Goal: Task Accomplishment & Management: Use online tool/utility

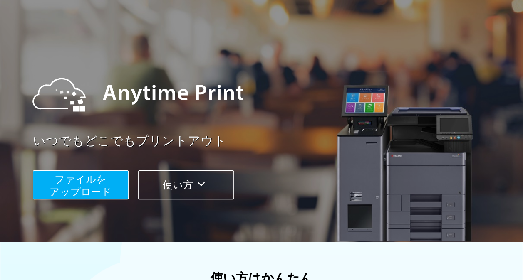
scroll to position [27, 0]
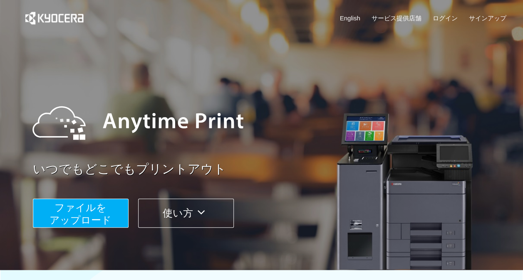
scroll to position [42, 0]
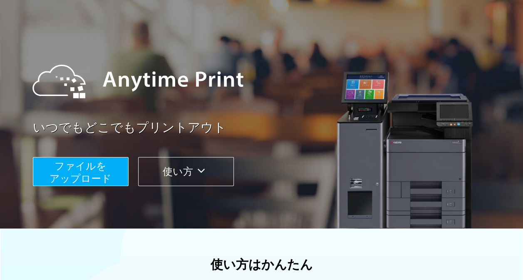
click at [119, 175] on button "ファイルを ​​アップロード" at bounding box center [81, 171] width 96 height 29
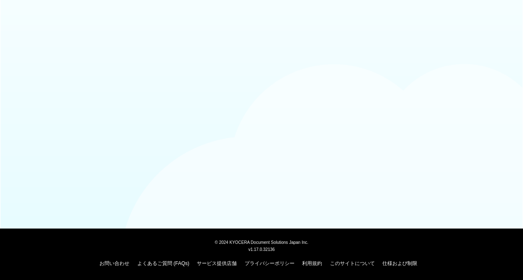
scroll to position [42, 0]
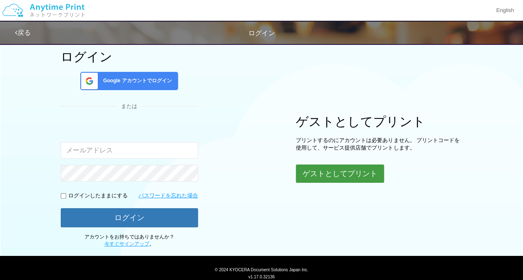
click at [335, 173] on button "ゲストとしてプリント" at bounding box center [340, 174] width 88 height 18
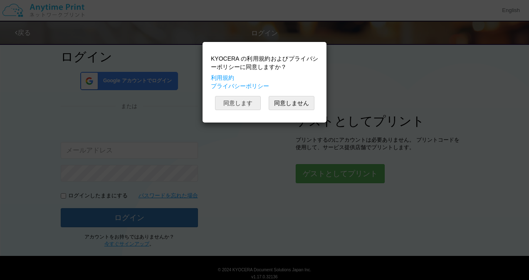
click at [247, 105] on button "同意します" at bounding box center [238, 103] width 46 height 14
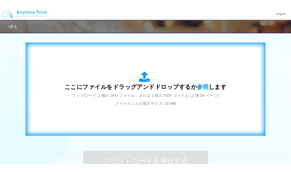
scroll to position [249, 0]
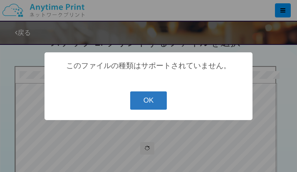
click at [151, 107] on button "OK" at bounding box center [148, 100] width 37 height 18
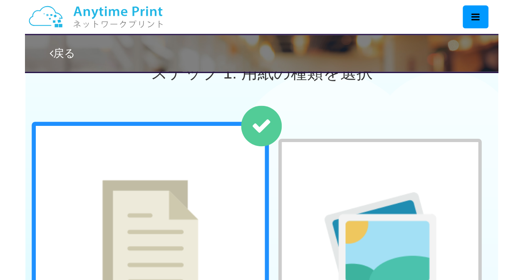
scroll to position [0, 0]
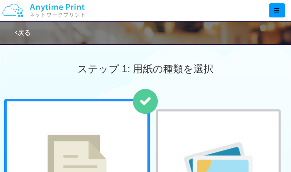
click at [17, 35] on link "戻る" at bounding box center [23, 32] width 16 height 7
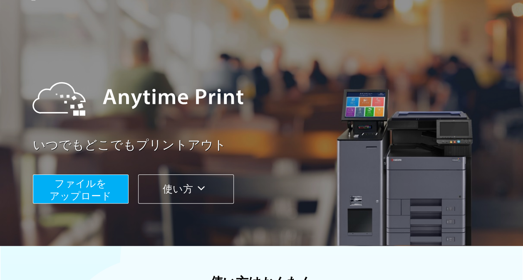
scroll to position [42, 0]
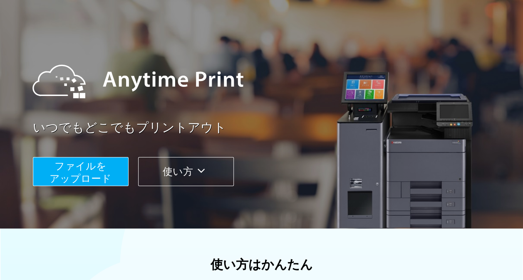
click at [95, 176] on span "ファイルを ​​アップロード" at bounding box center [80, 173] width 62 height 24
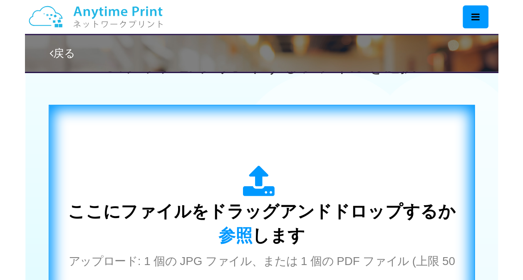
scroll to position [249, 0]
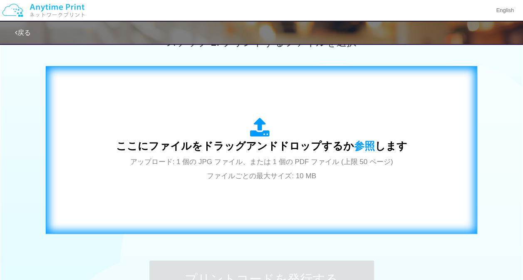
click at [390, 187] on div "ここにファイルをドラッグアンドドロップするか 参照 します アップロード: 1 個の JPG ファイル、または 1 個の PDF ファイル (上限 50 ペー…" at bounding box center [261, 150] width 414 height 151
